Goal: Transaction & Acquisition: Subscribe to service/newsletter

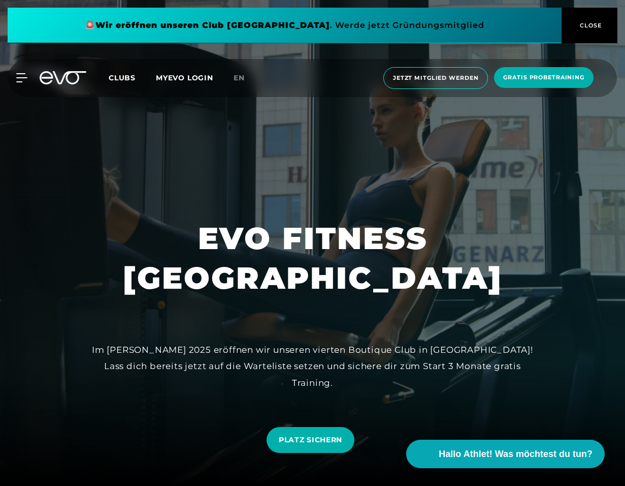
scroll to position [67, 0]
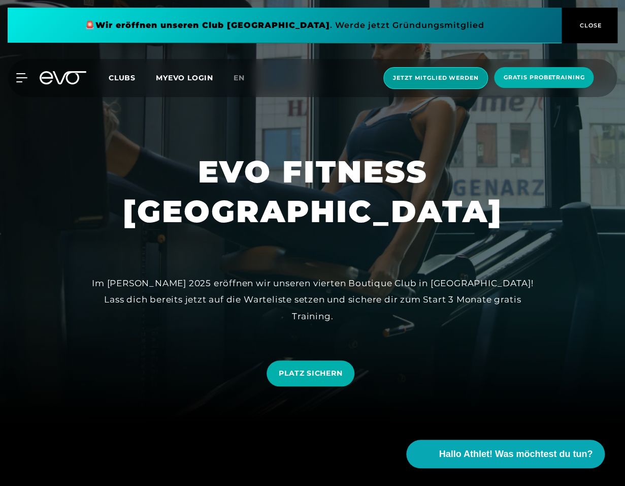
click at [457, 83] on span "Jetzt Mitglied werden" at bounding box center [435, 78] width 105 height 22
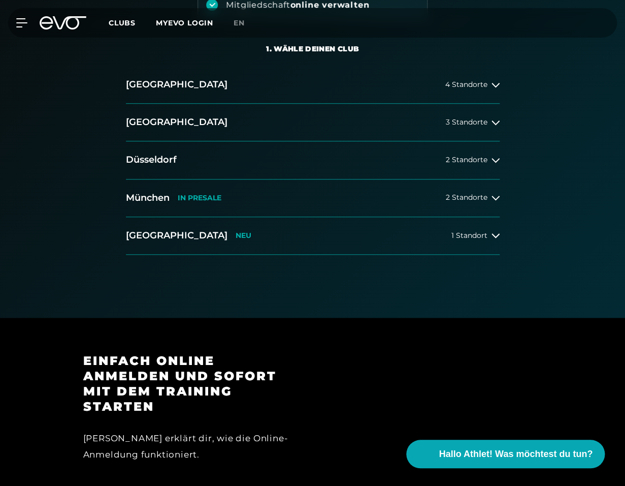
scroll to position [193, 0]
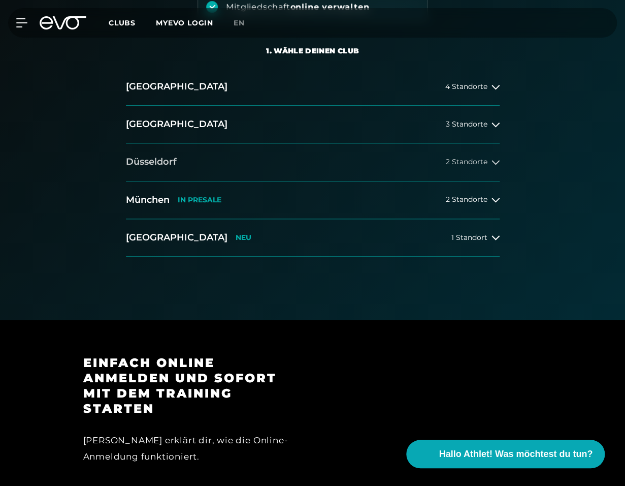
click at [479, 163] on span "2 Standorte" at bounding box center [467, 162] width 42 height 8
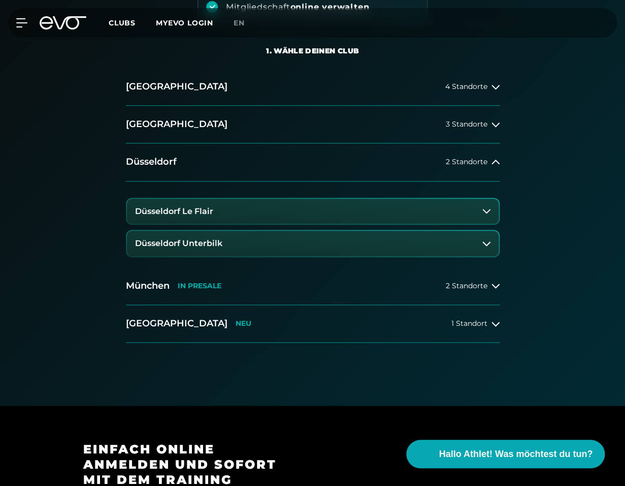
click at [355, 216] on button "Düsseldorf Le Flair" at bounding box center [313, 211] width 372 height 25
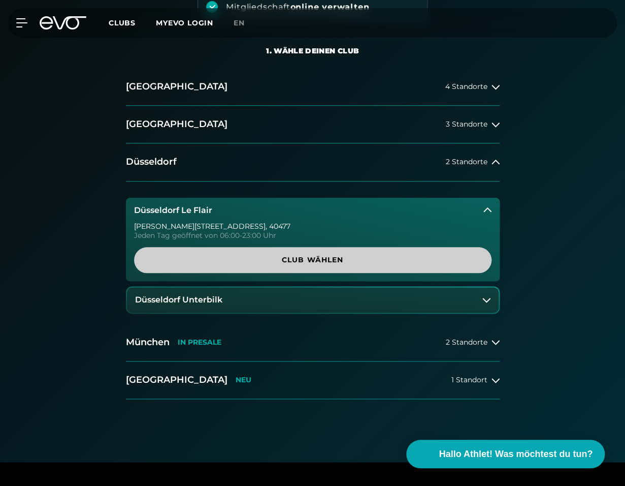
click at [319, 255] on span "Club wählen" at bounding box center [312, 259] width 333 height 11
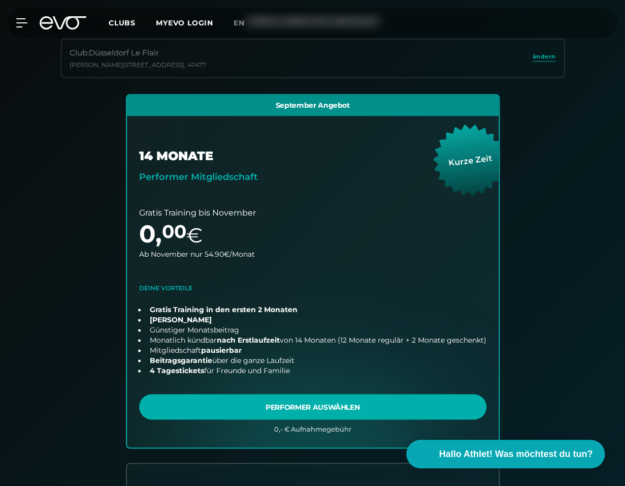
scroll to position [0, 0]
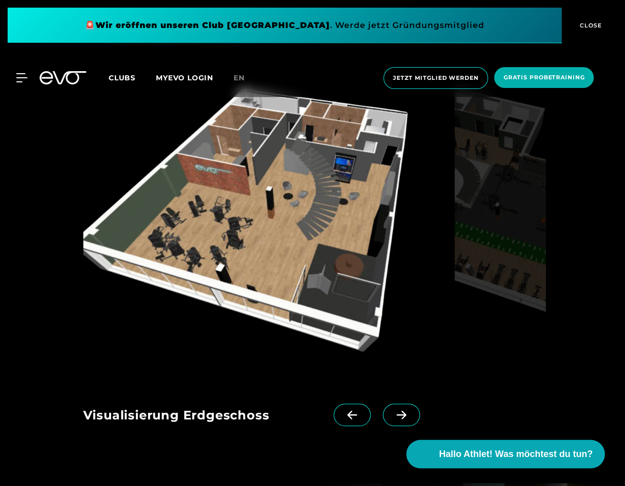
scroll to position [1187, 0]
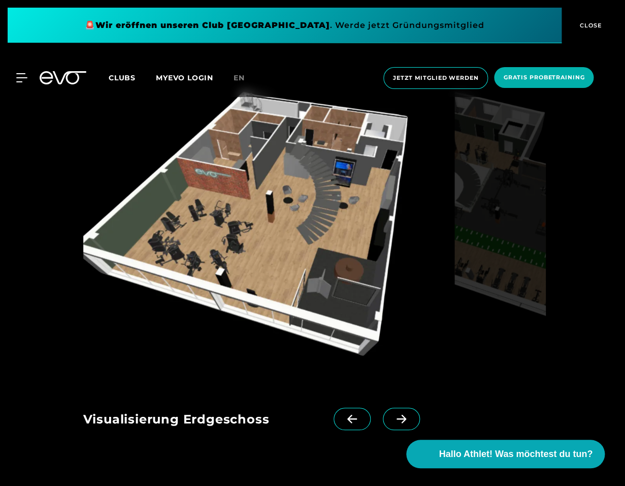
click at [271, 210] on img at bounding box center [266, 226] width 367 height 313
click at [395, 413] on span at bounding box center [401, 418] width 37 height 22
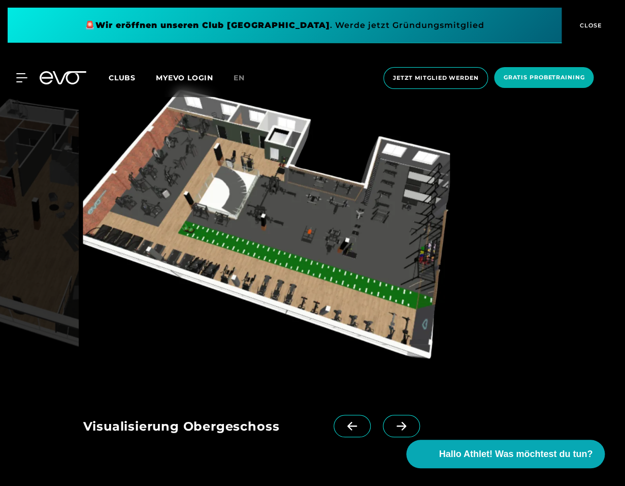
scroll to position [1179, 0]
click at [399, 424] on icon at bounding box center [402, 425] width 18 height 9
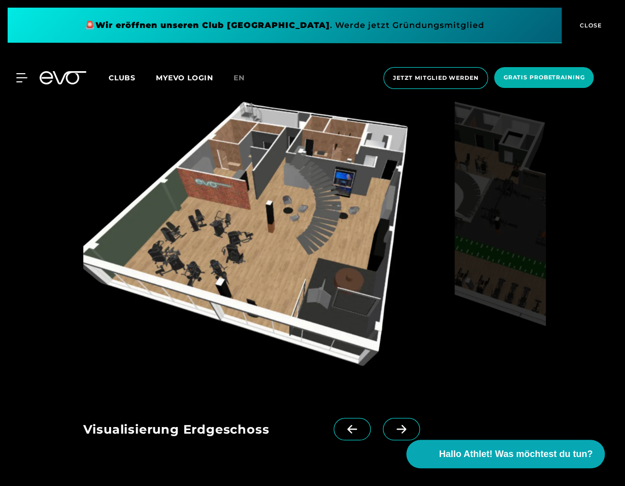
scroll to position [1174, 0]
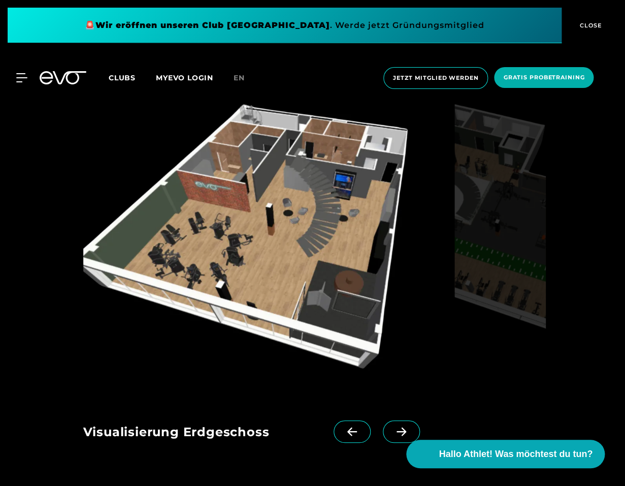
click at [399, 424] on span at bounding box center [401, 431] width 37 height 22
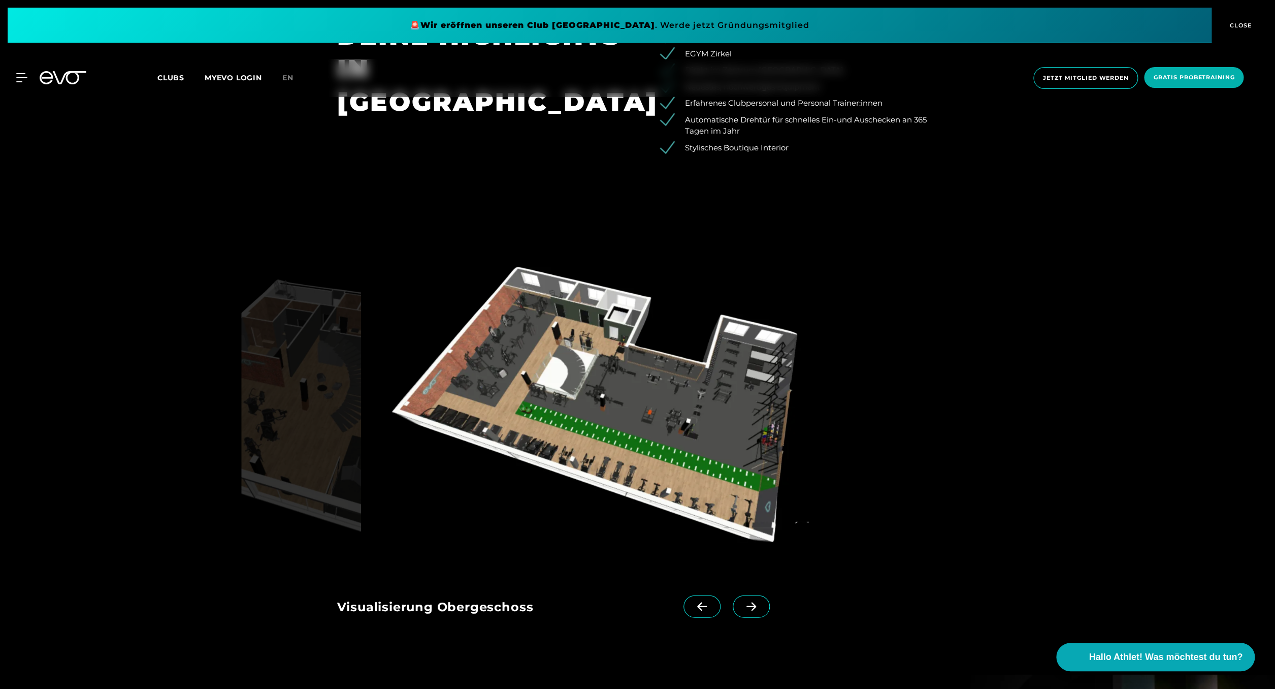
scroll to position [1395, 0]
click at [532, 355] on img at bounding box center [605, 413] width 481 height 313
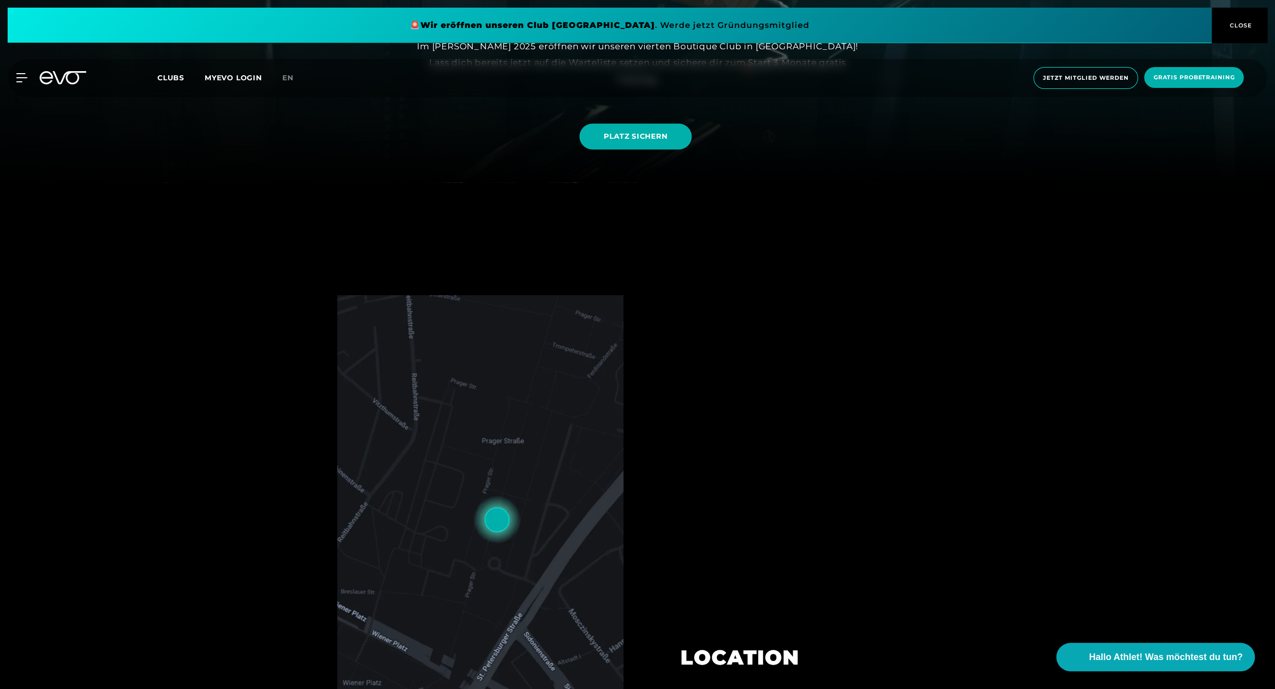
scroll to position [504, 0]
